Goal: Obtain resource: Obtain resource

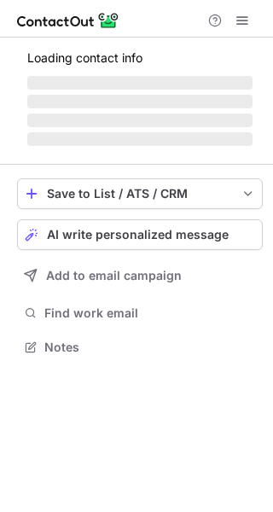
scroll to position [357, 273]
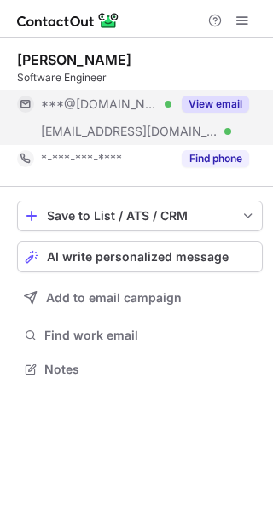
click at [225, 105] on button "View email" at bounding box center [215, 104] width 67 height 17
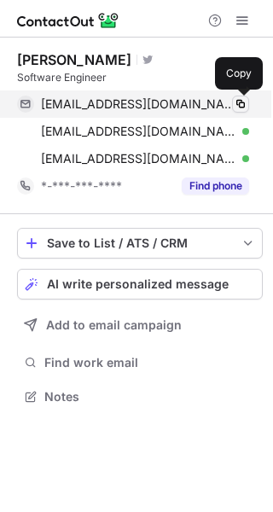
scroll to position [385, 273]
click at [242, 103] on span at bounding box center [241, 104] width 14 height 14
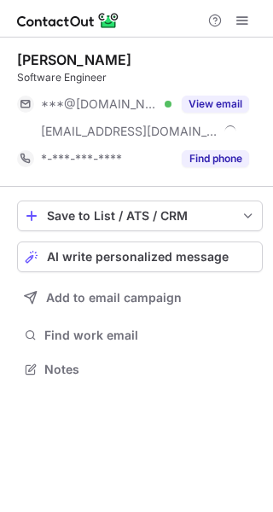
scroll to position [357, 273]
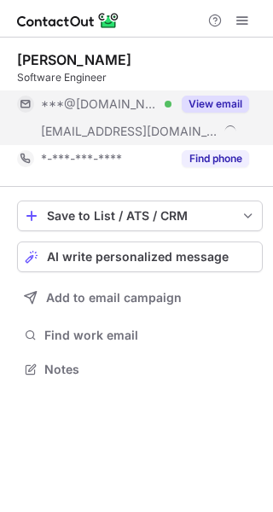
click at [207, 103] on button "View email" at bounding box center [215, 104] width 67 height 17
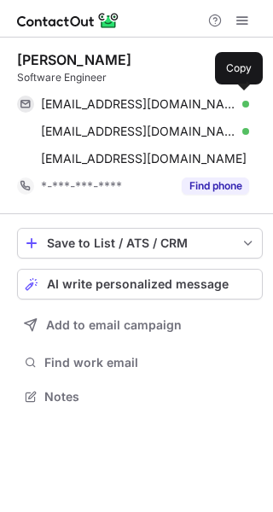
scroll to position [385, 273]
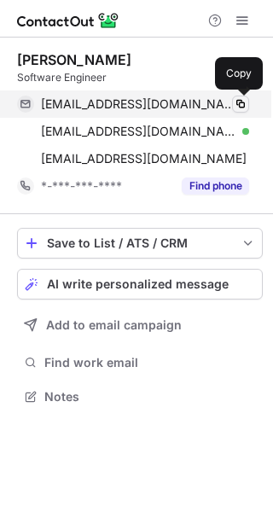
click at [245, 102] on span at bounding box center [241, 104] width 14 height 14
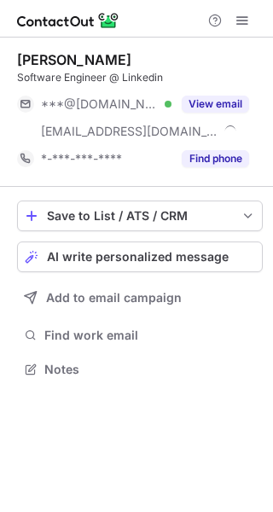
scroll to position [357, 273]
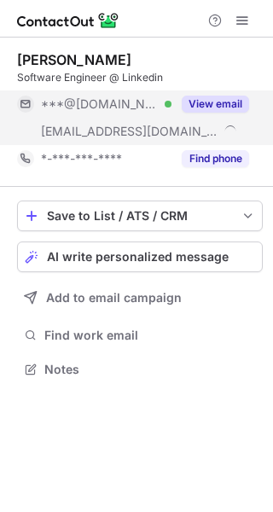
click at [222, 104] on button "View email" at bounding box center [215, 104] width 67 height 17
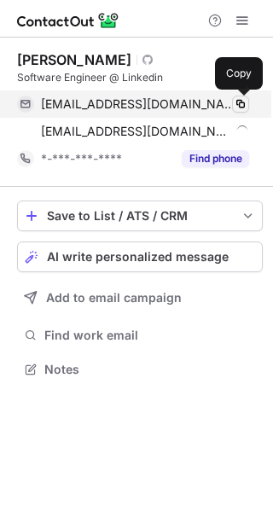
click at [234, 107] on span at bounding box center [241, 104] width 14 height 14
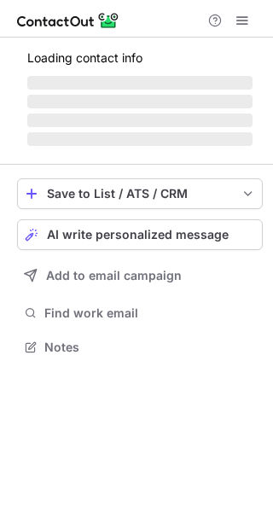
scroll to position [330, 273]
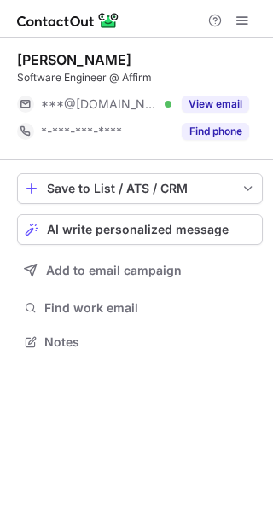
click at [218, 99] on button "View email" at bounding box center [215, 104] width 67 height 17
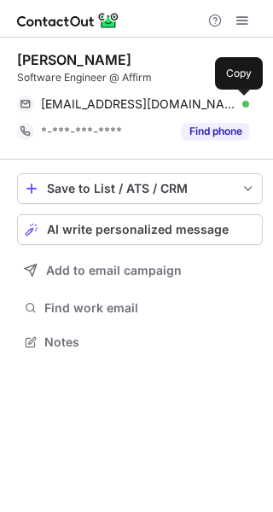
click at [237, 101] on span at bounding box center [241, 104] width 14 height 14
